Goal: Task Accomplishment & Management: Manage account settings

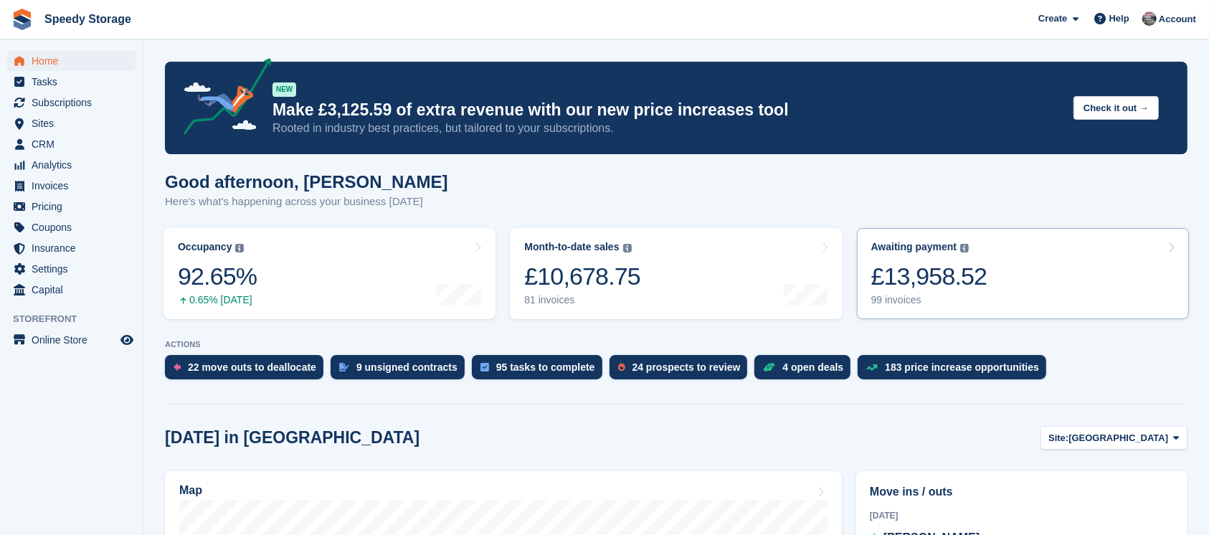
click at [1053, 270] on link "Awaiting payment The total outstanding balance on all open invoices. £13,958.52…" at bounding box center [1023, 273] width 332 height 91
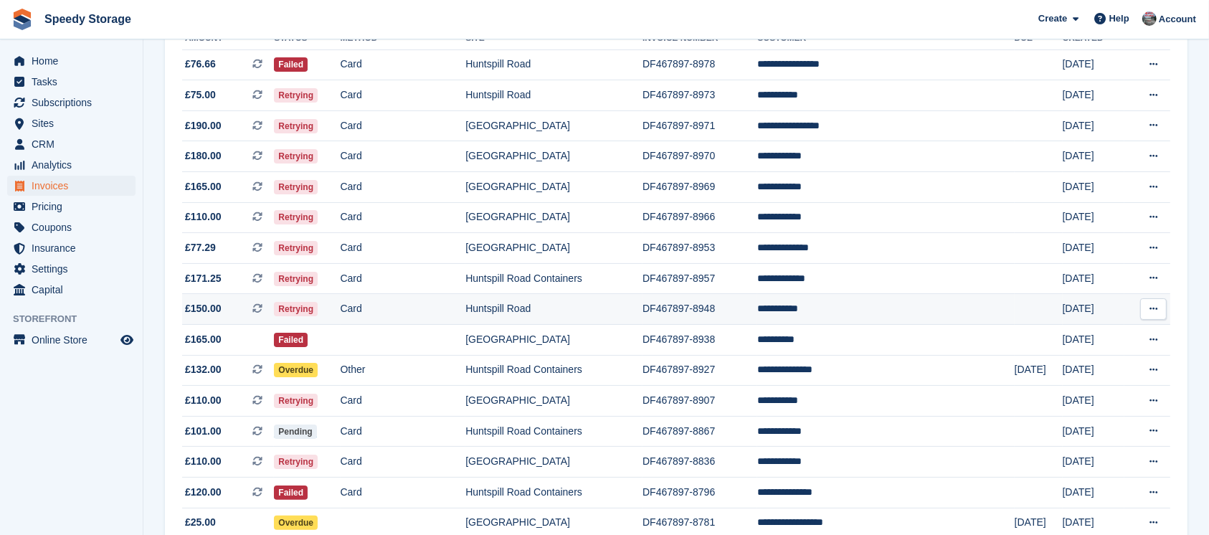
scroll to position [95, 0]
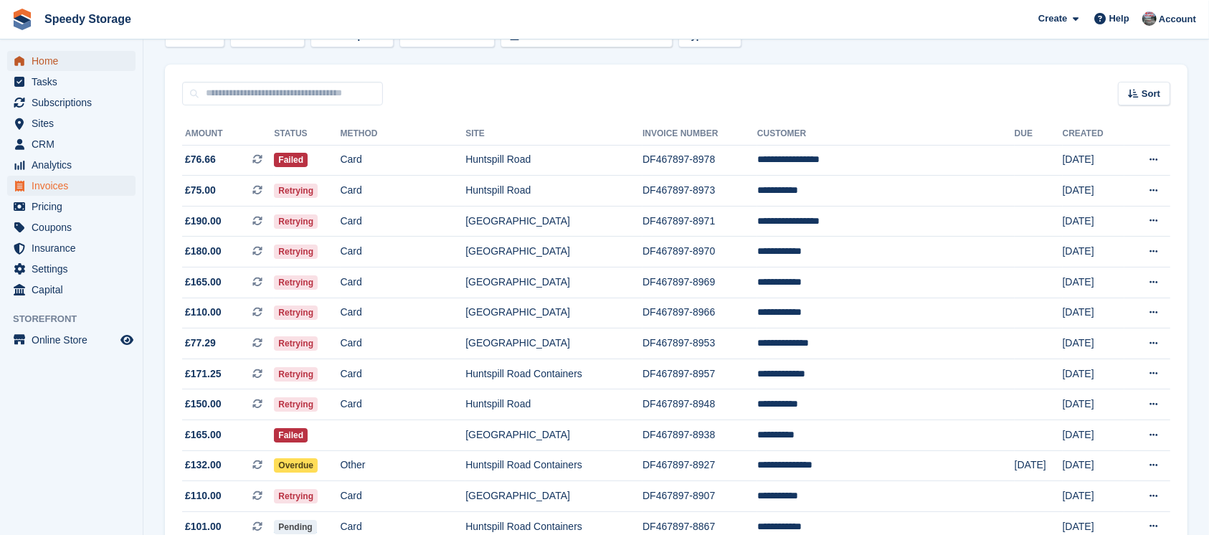
click at [63, 62] on span "Home" at bounding box center [75, 61] width 86 height 20
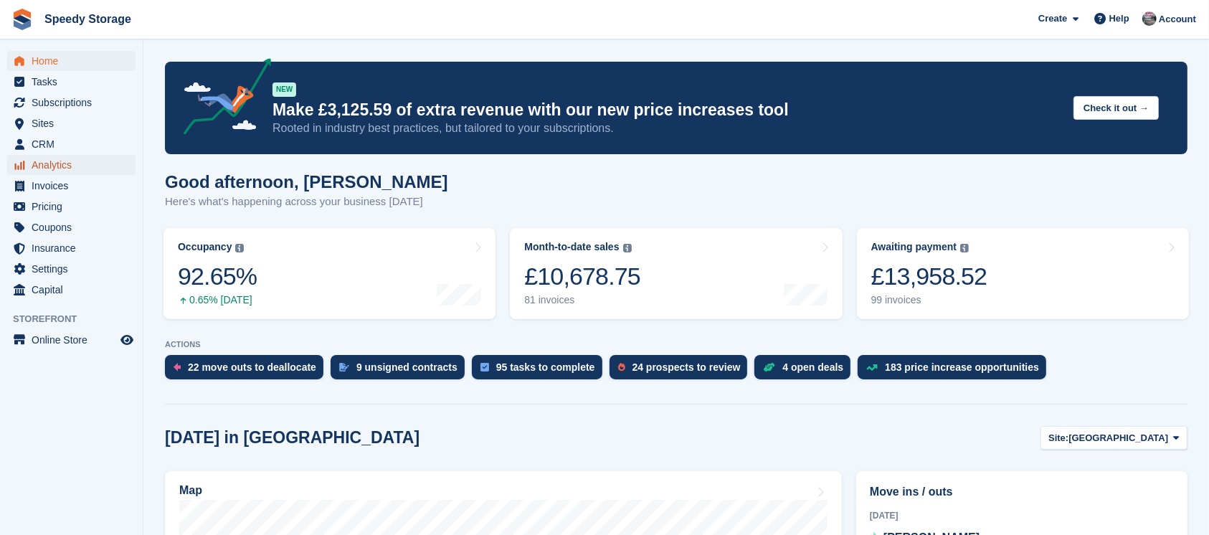
click at [58, 168] on span "Analytics" at bounding box center [75, 165] width 86 height 20
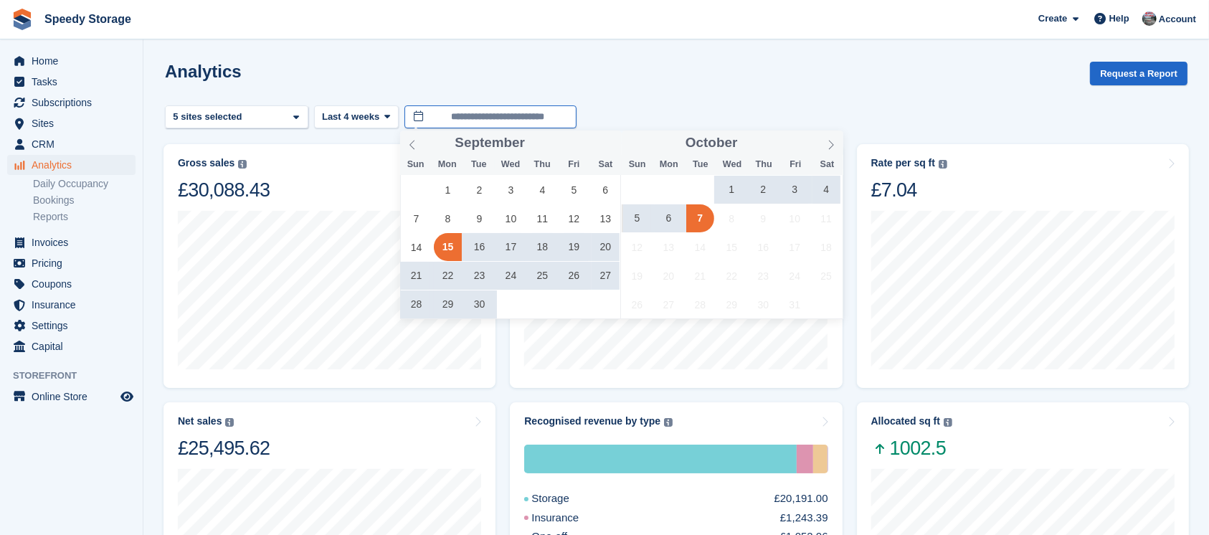
click at [474, 114] on input "**********" at bounding box center [490, 117] width 172 height 24
click at [728, 184] on span "1" at bounding box center [732, 190] width 28 height 28
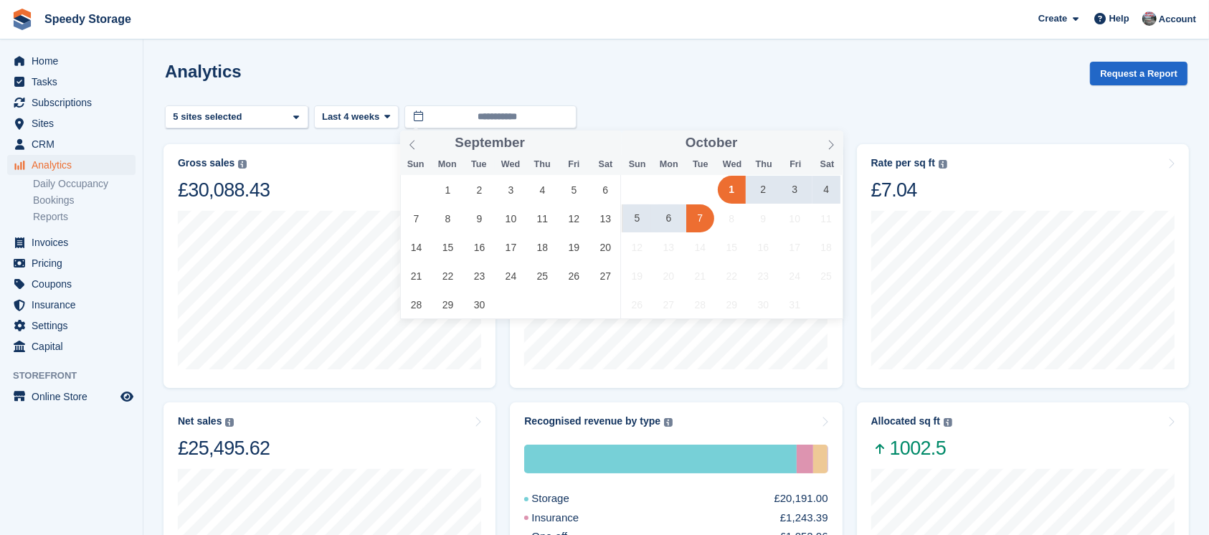
click at [703, 217] on span "7" at bounding box center [700, 218] width 28 height 28
type input "**********"
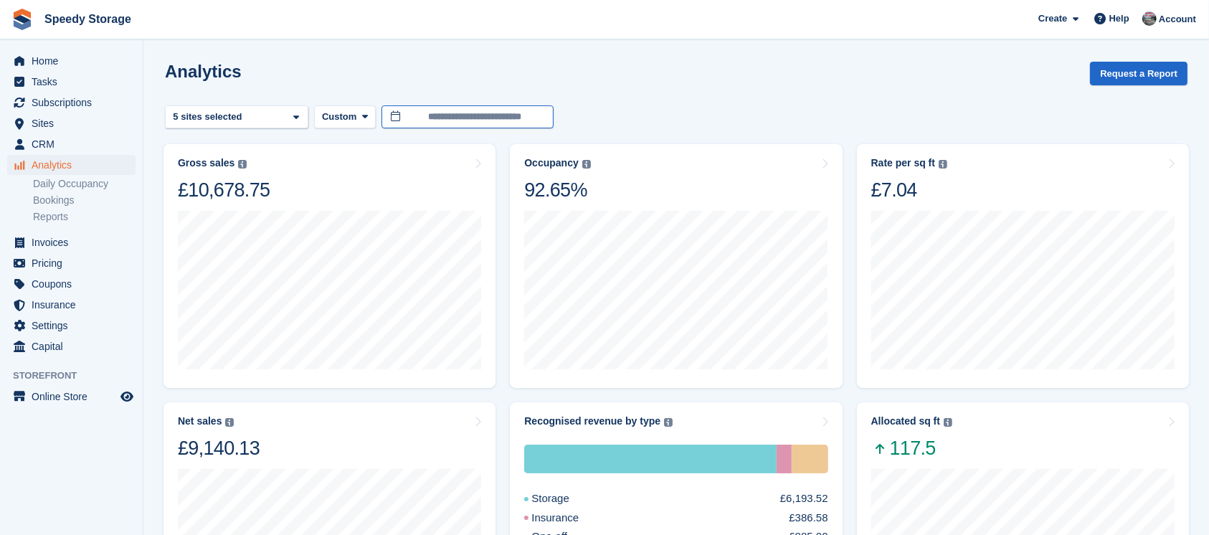
click at [449, 113] on input "**********" at bounding box center [467, 117] width 172 height 24
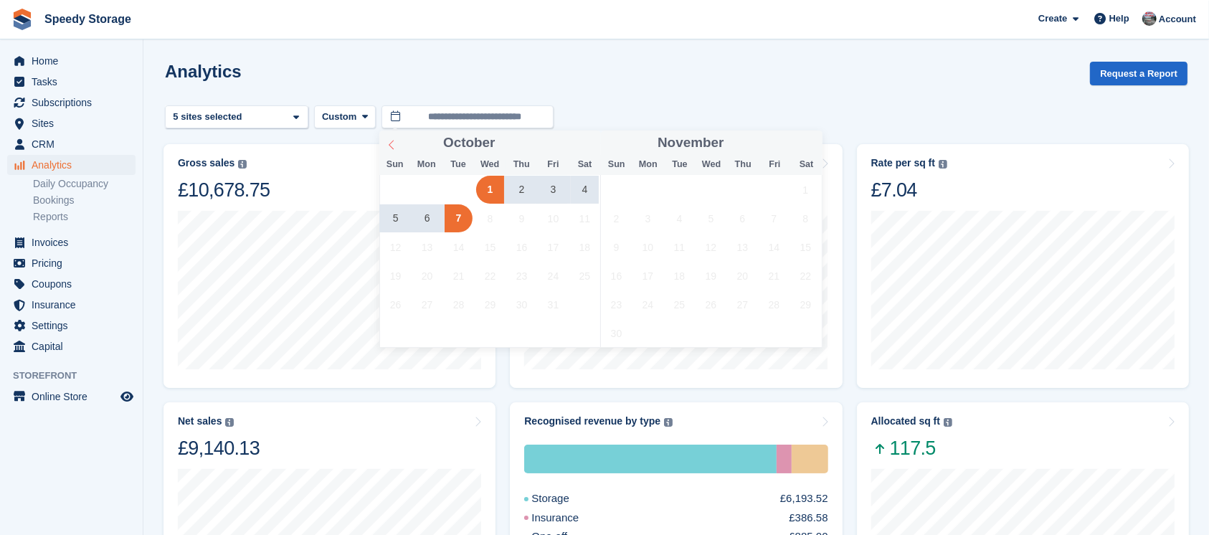
click at [387, 145] on icon at bounding box center [391, 145] width 10 height 10
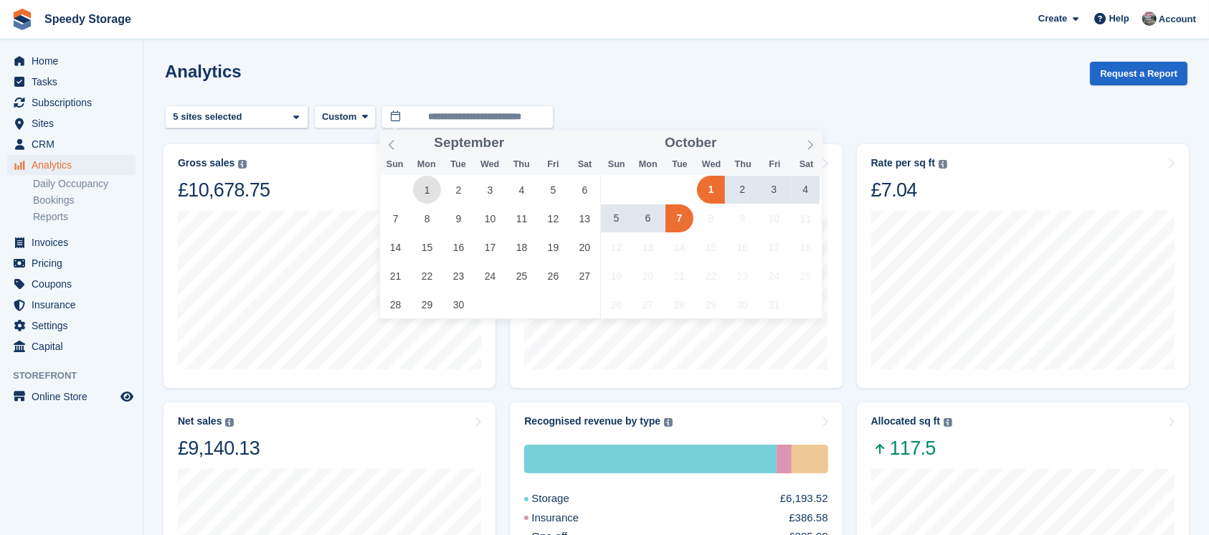
click at [430, 190] on span "1" at bounding box center [427, 190] width 28 height 28
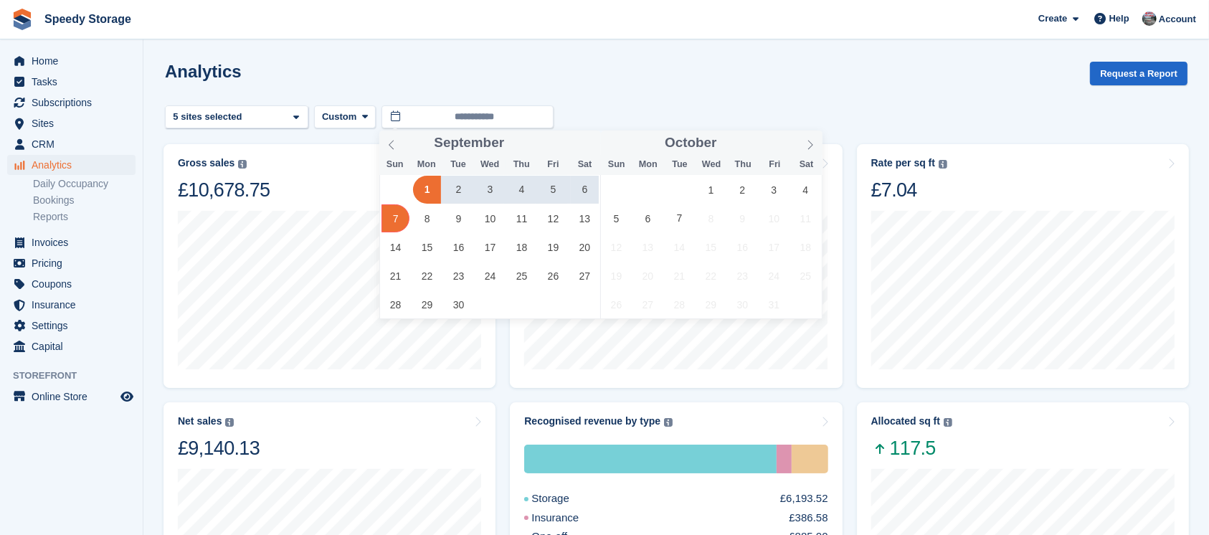
click at [394, 222] on span "7" at bounding box center [395, 218] width 28 height 28
type input "**********"
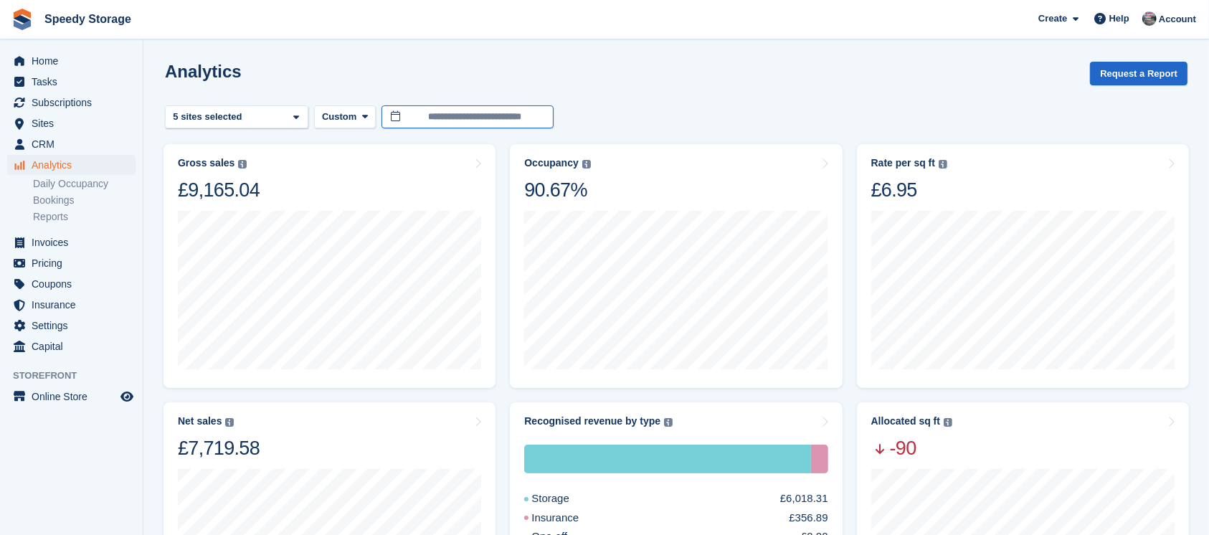
click at [483, 111] on input "**********" at bounding box center [467, 117] width 172 height 24
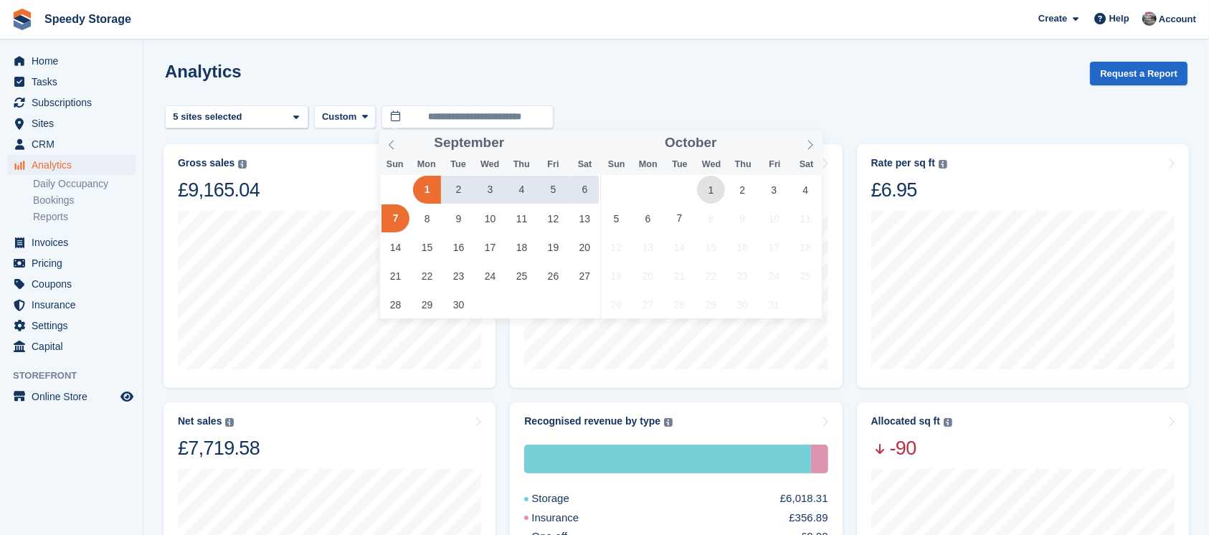
click at [713, 186] on span "1" at bounding box center [711, 190] width 28 height 28
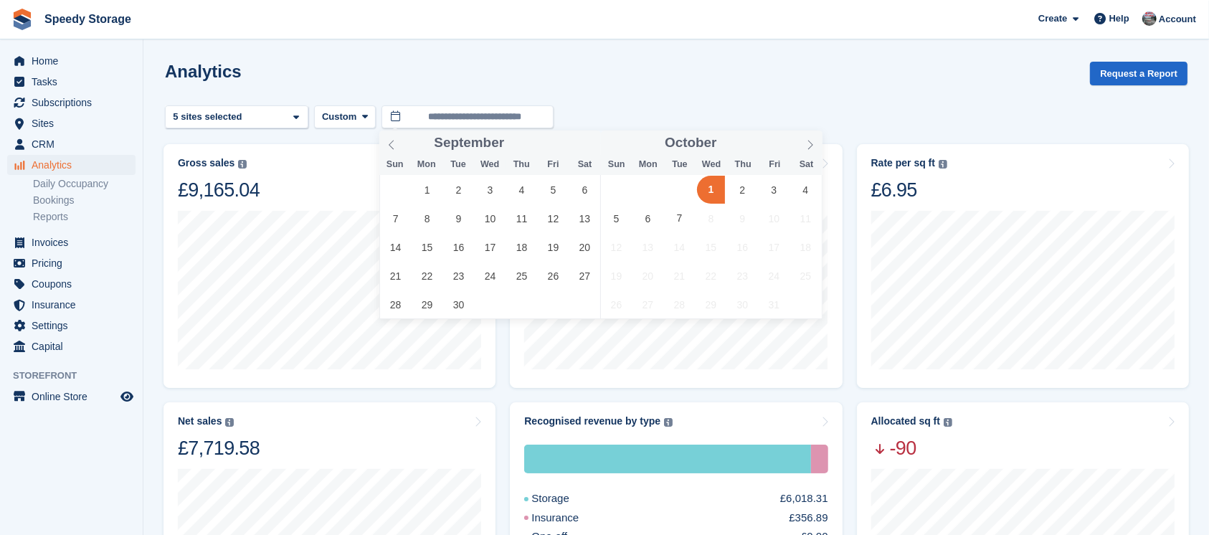
type input "**********"
click at [671, 228] on span "7" at bounding box center [679, 218] width 28 height 28
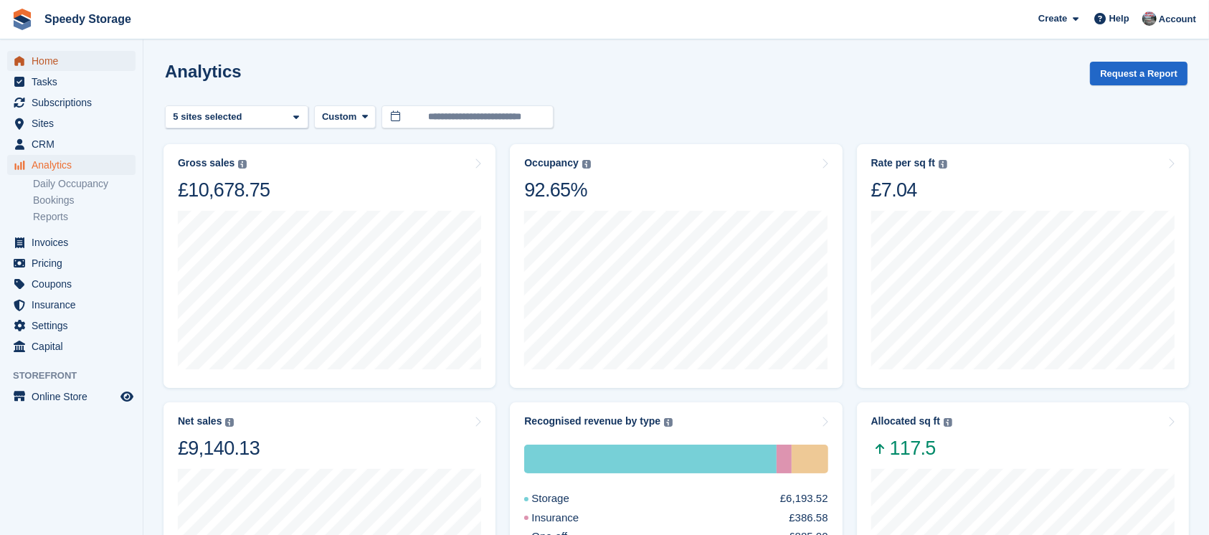
click at [64, 59] on span "Home" at bounding box center [75, 61] width 86 height 20
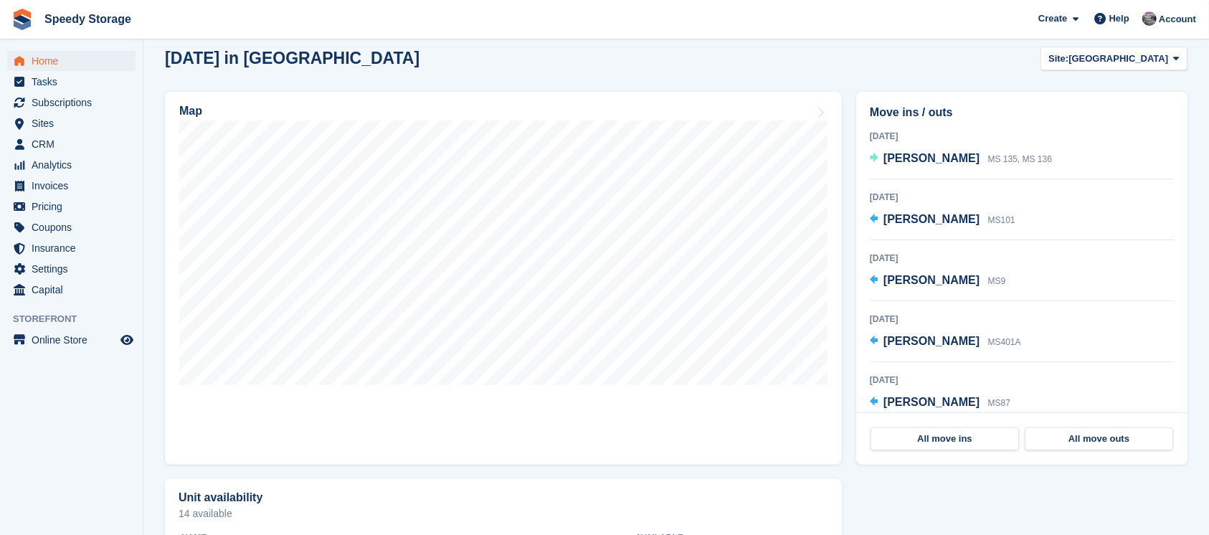
scroll to position [382, 0]
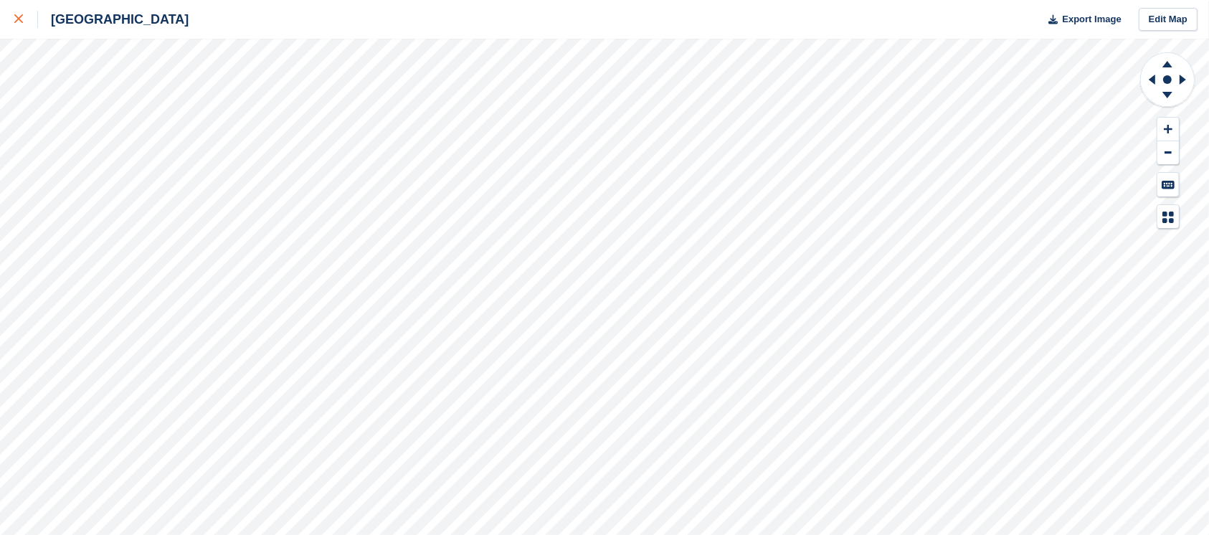
click at [27, 14] on div at bounding box center [26, 19] width 24 height 17
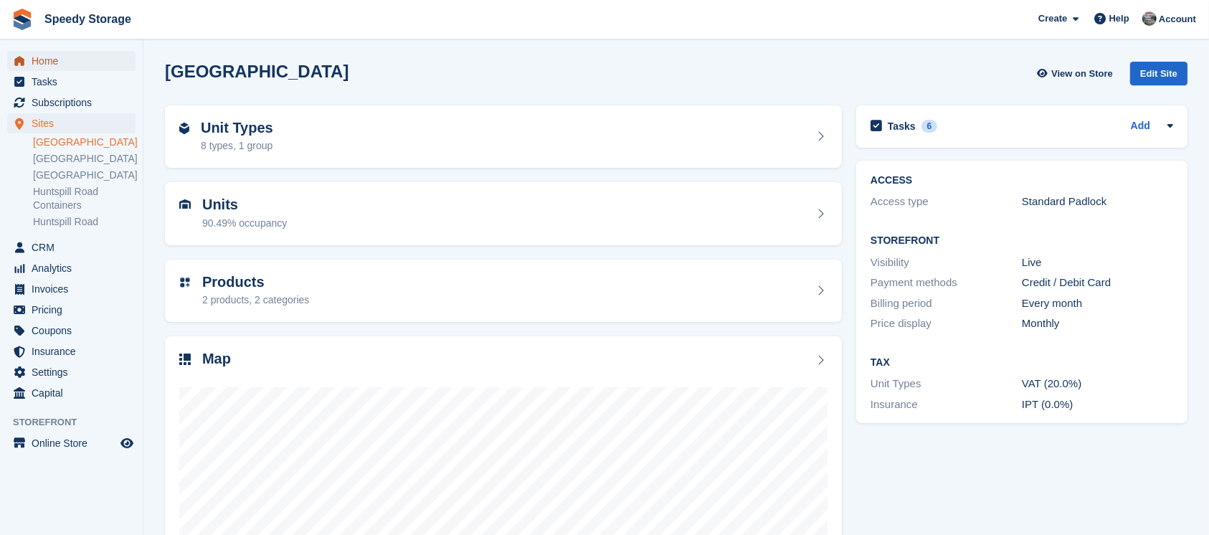
click at [54, 63] on span "Home" at bounding box center [75, 61] width 86 height 20
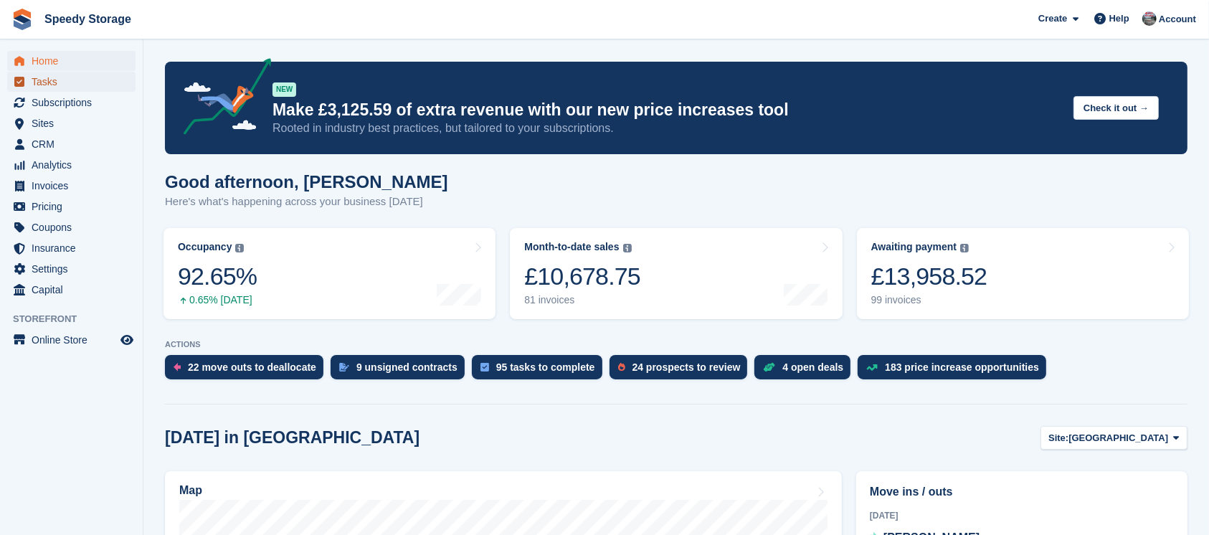
click at [70, 77] on span "Tasks" at bounding box center [75, 82] width 86 height 20
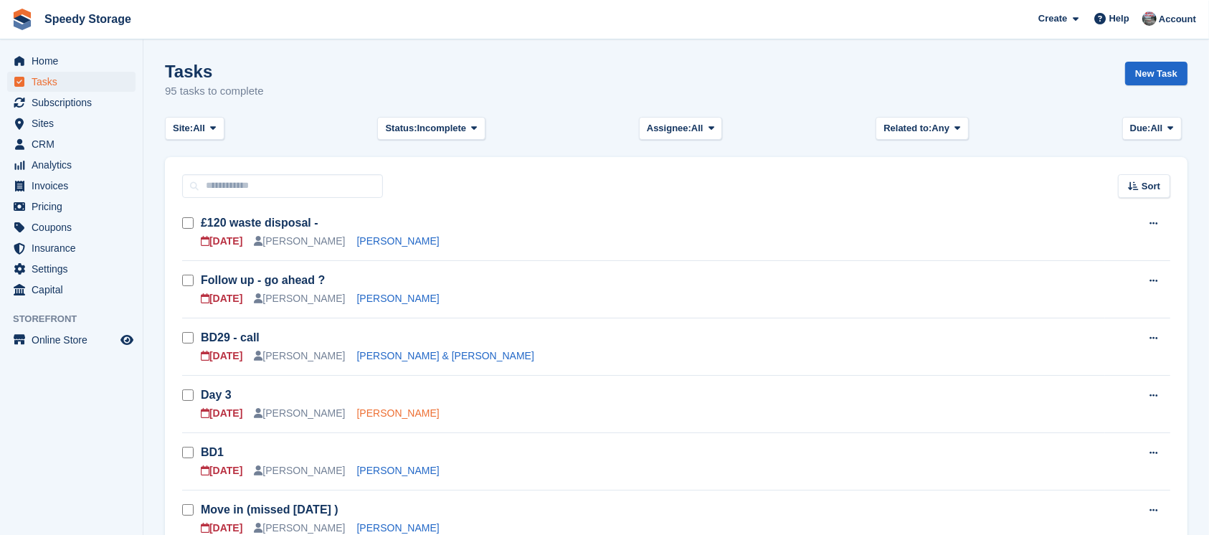
click at [379, 407] on link "[PERSON_NAME]" at bounding box center [398, 412] width 82 height 11
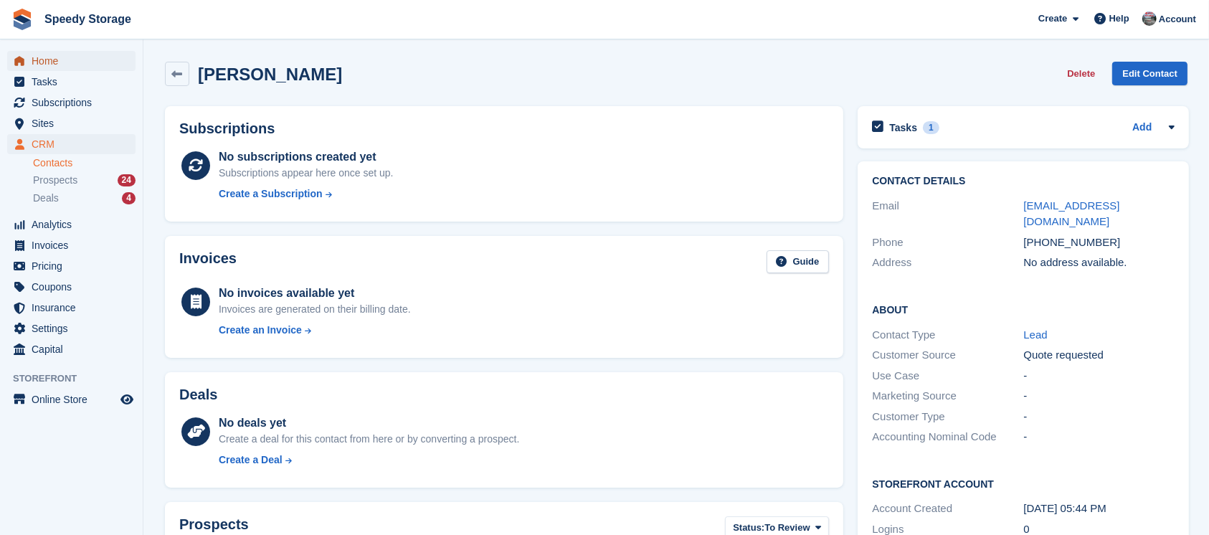
click at [89, 63] on span "Home" at bounding box center [75, 61] width 86 height 20
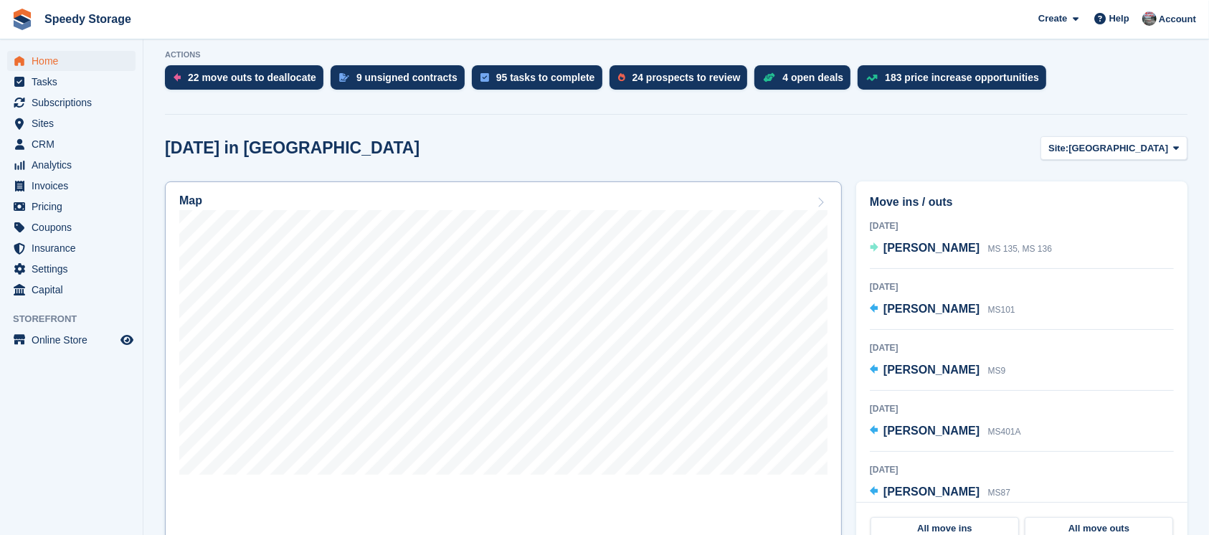
scroll to position [382, 0]
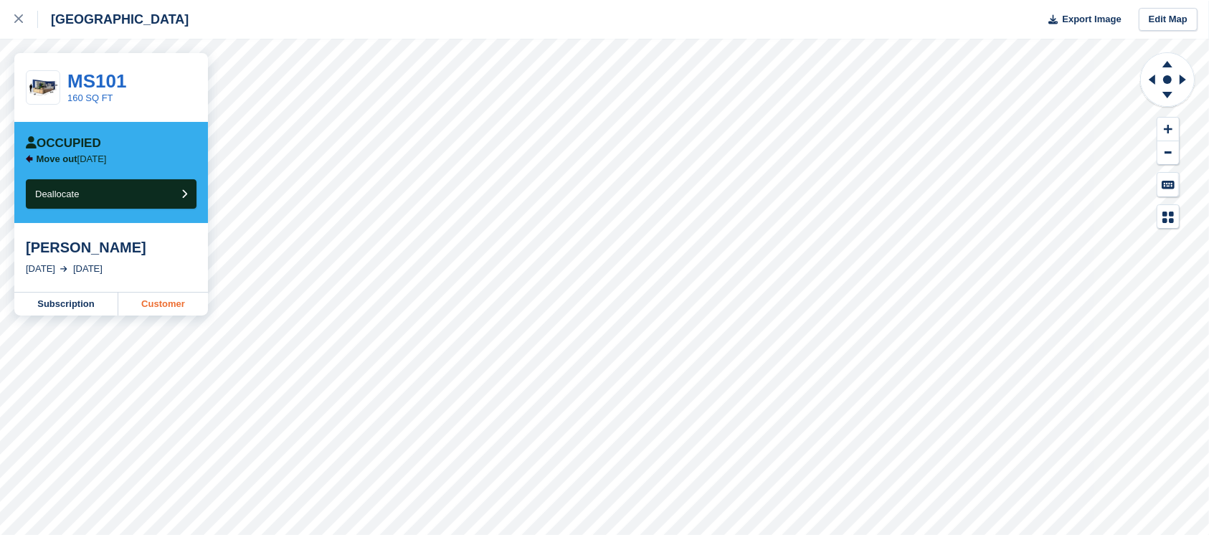
click at [165, 310] on link "Customer" at bounding box center [163, 304] width 90 height 23
click at [16, 20] on icon at bounding box center [18, 18] width 9 height 9
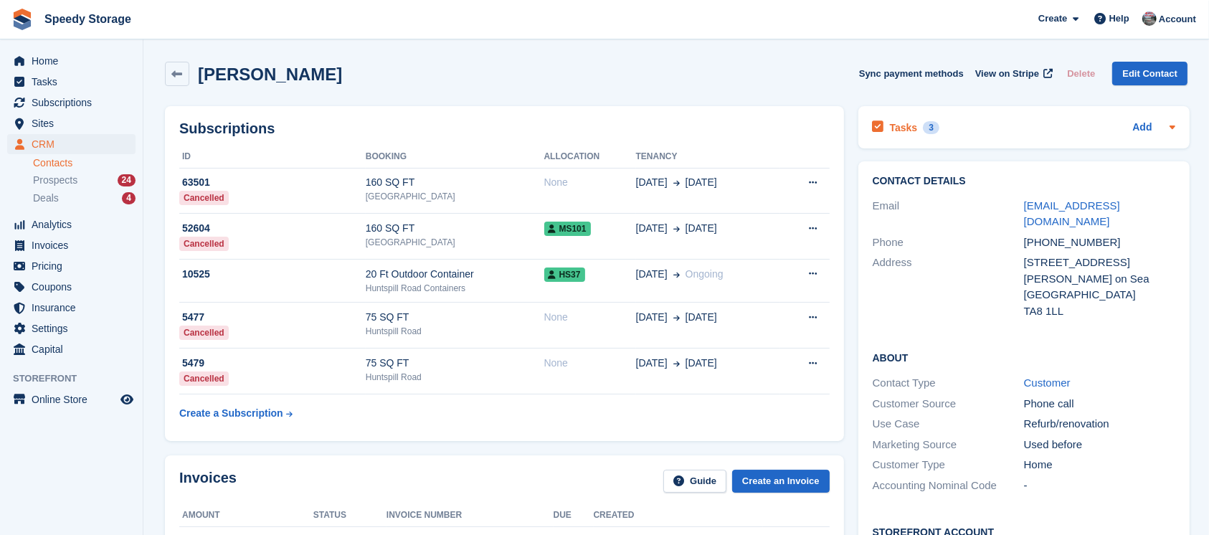
click at [1000, 120] on div "Tasks 3 Add" at bounding box center [1024, 127] width 303 height 19
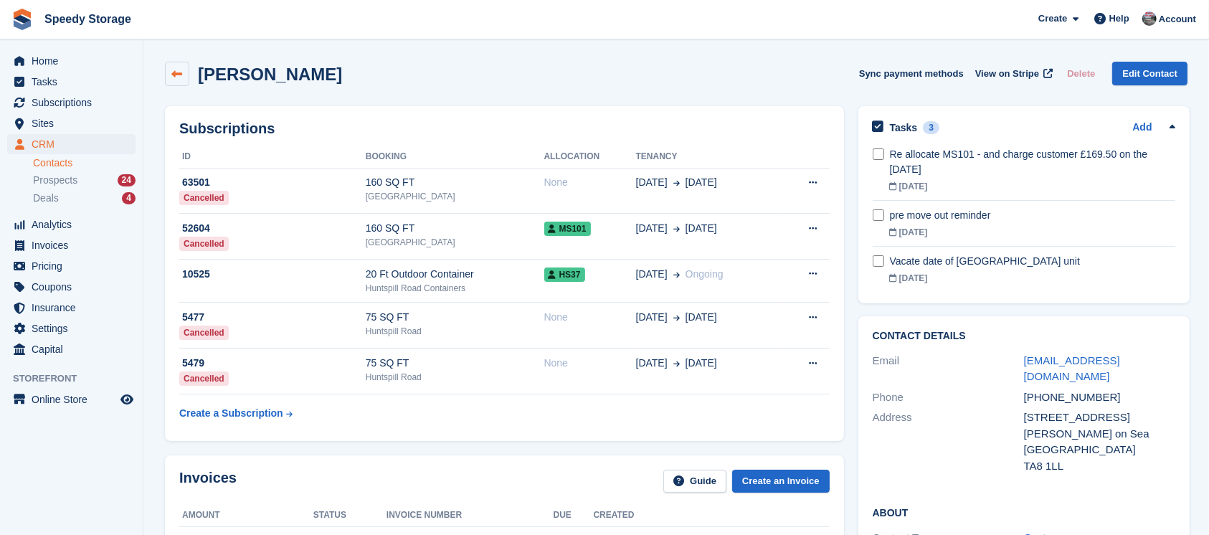
click at [179, 75] on icon at bounding box center [177, 74] width 11 height 11
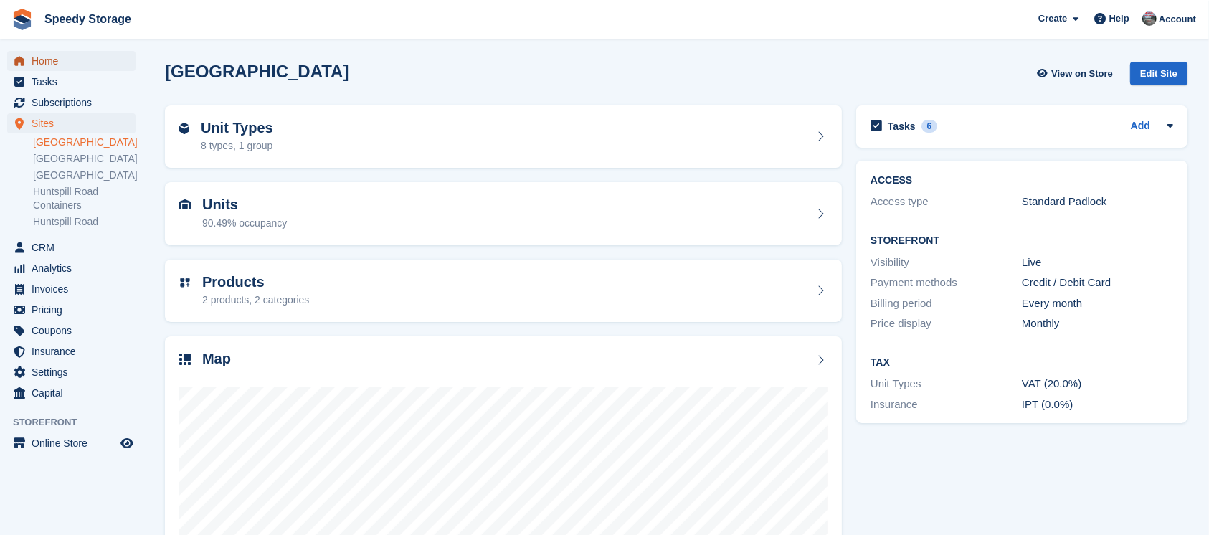
click at [69, 66] on span "Home" at bounding box center [75, 61] width 86 height 20
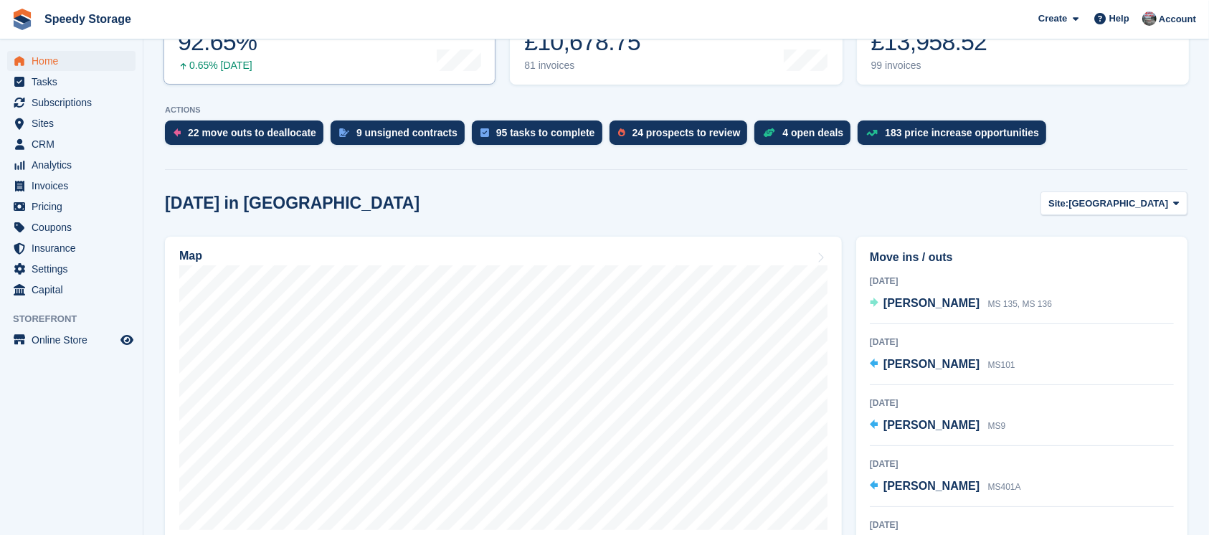
scroll to position [287, 0]
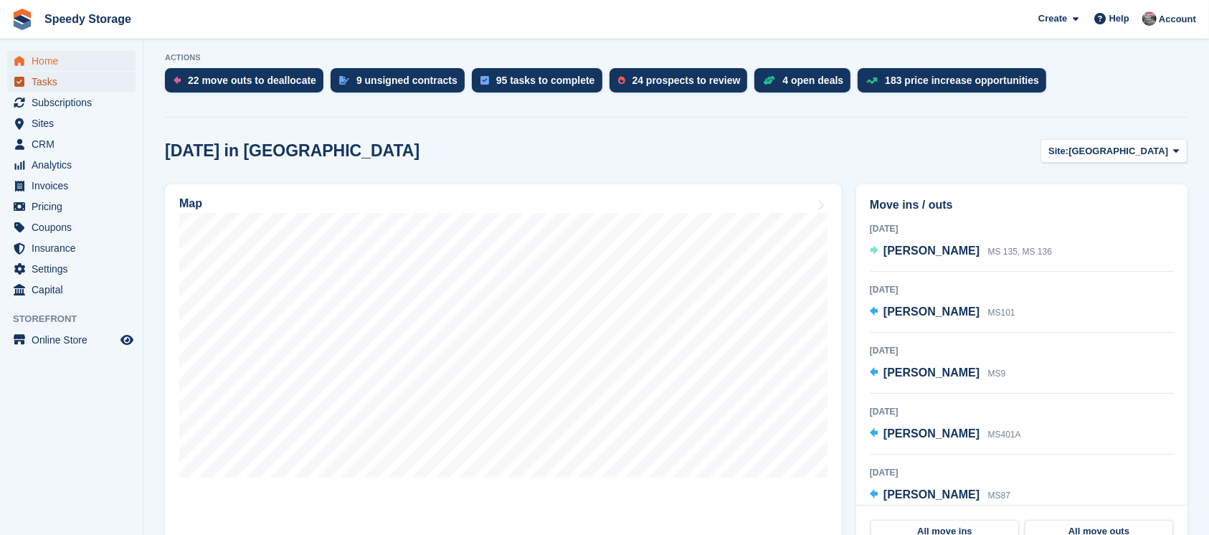
click at [64, 84] on span "Tasks" at bounding box center [75, 82] width 86 height 20
